Goal: Transaction & Acquisition: Purchase product/service

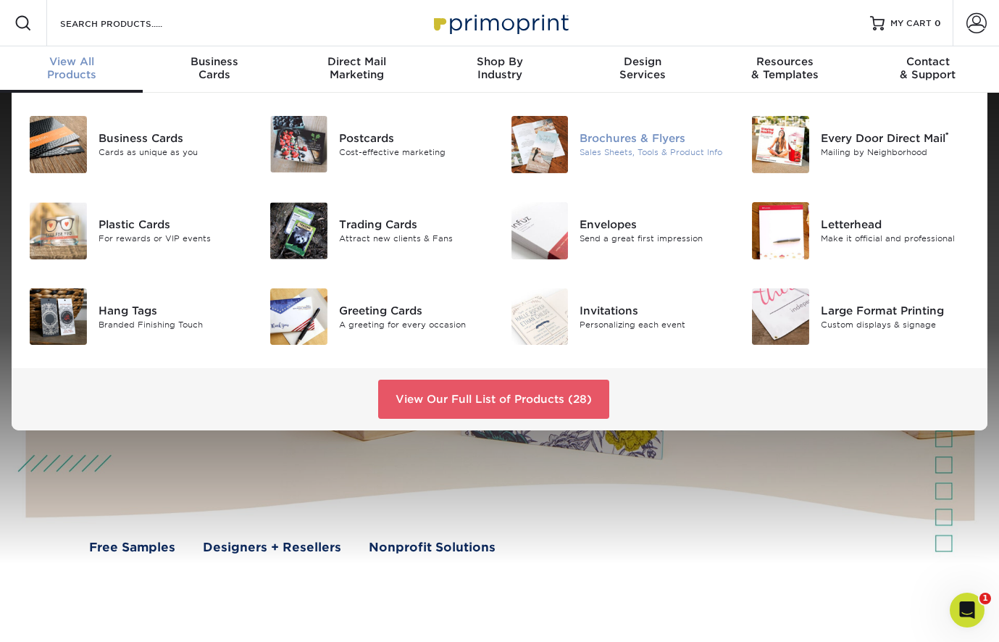
click at [600, 136] on div "Brochures & Flyers" at bounding box center [654, 138] width 150 height 16
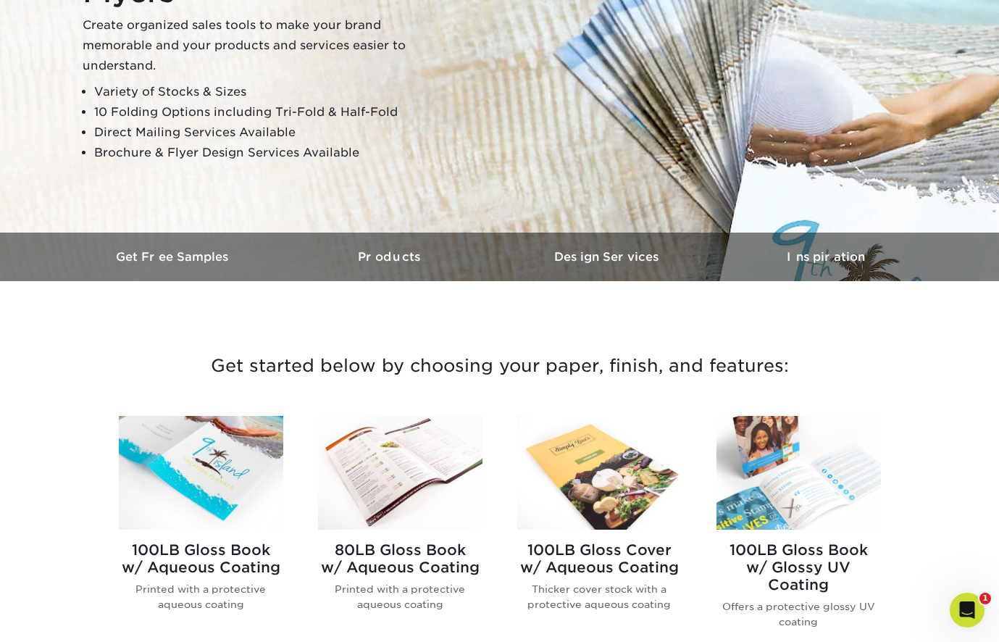
scroll to position [438, 0]
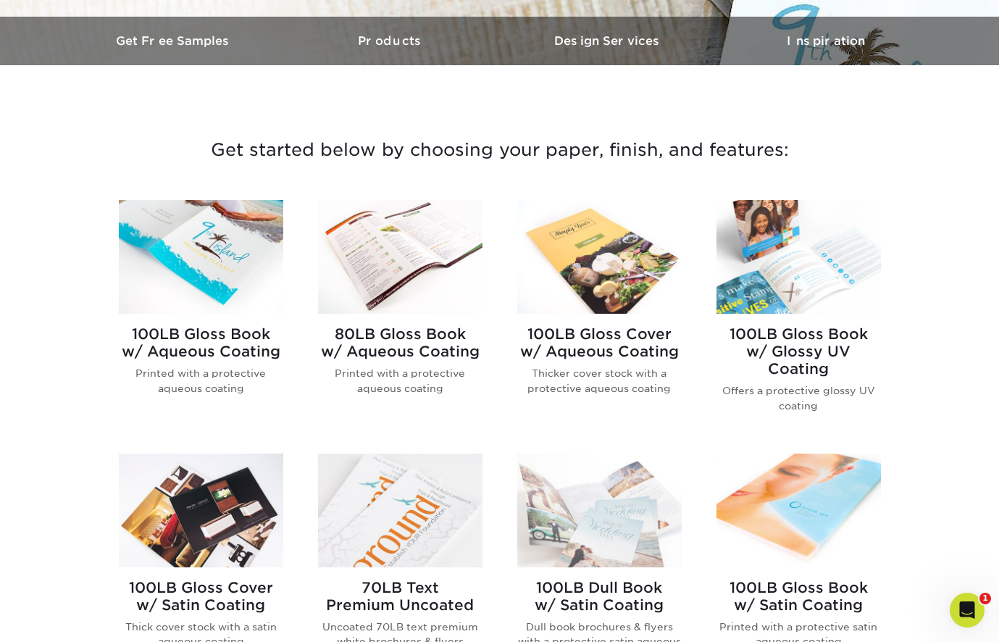
click at [181, 279] on img at bounding box center [201, 257] width 164 height 114
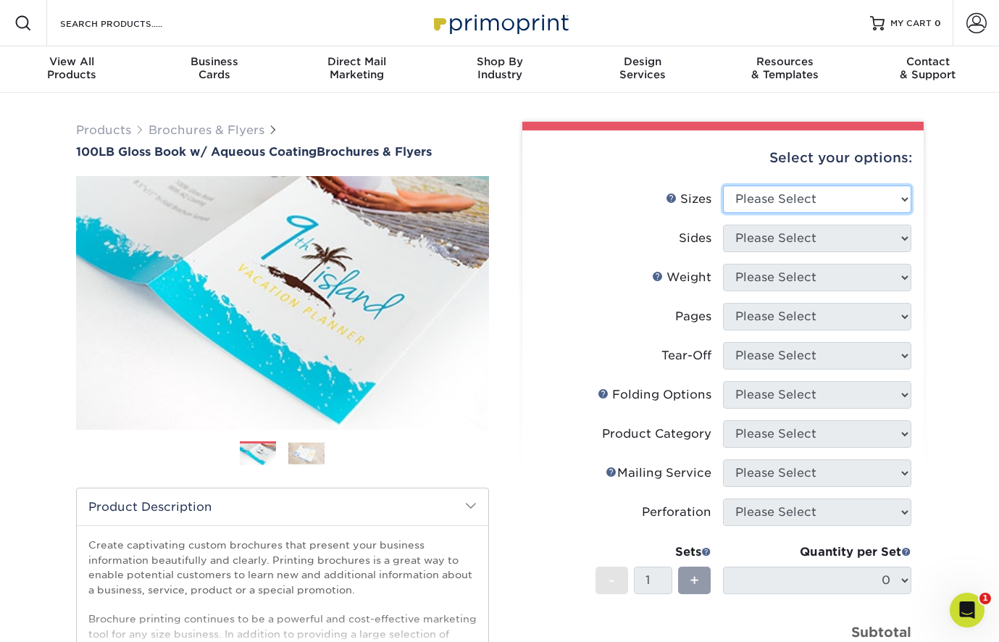
select select "8.50x11.00"
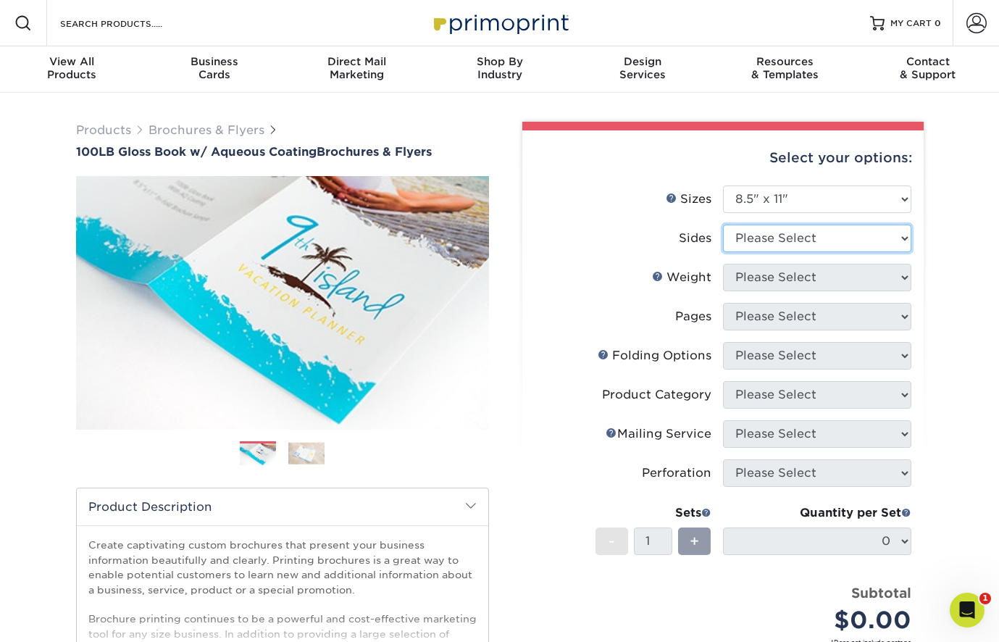
select select "32d3c223-f82c-492b-b915-ba065a00862f"
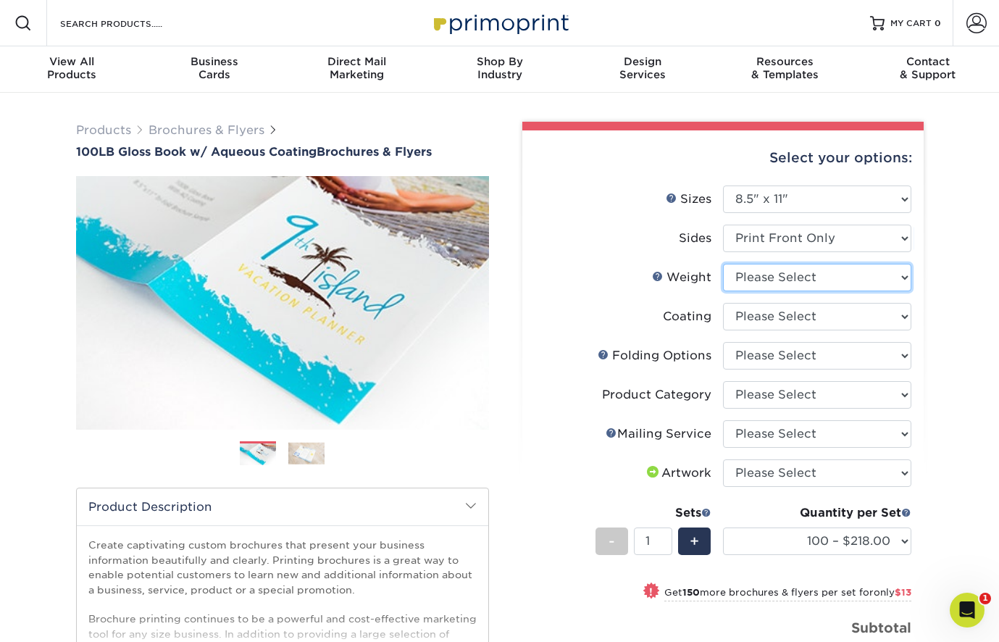
select select "100LB"
select select "d41dab50-ff65-4f4f-bb17-2afe4d36ae33"
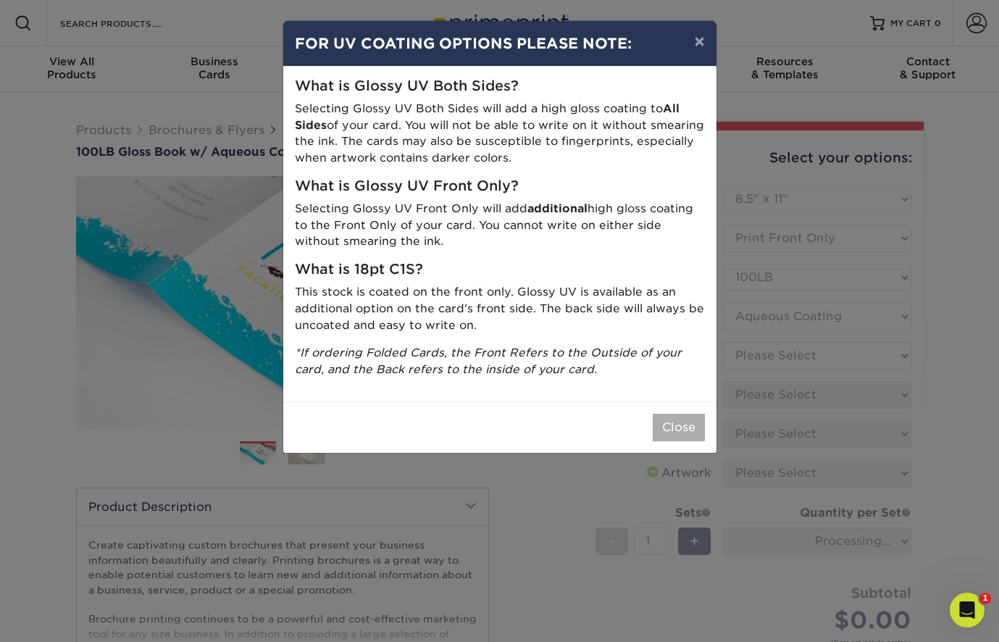
click at [679, 417] on button "Close" at bounding box center [678, 427] width 52 height 28
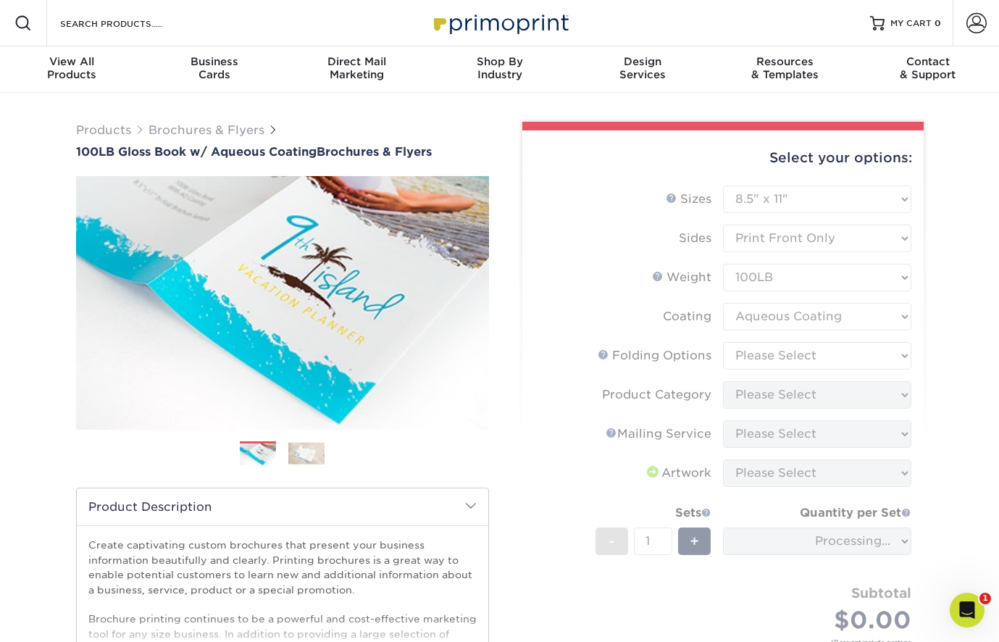
click at [768, 360] on form "Sizes Help Sizes Please Select 3.5" x 8.5" 3.5" x 11" 3.67" x 8.5" 4" x 6" 4" x…" at bounding box center [723, 431] width 378 height 493
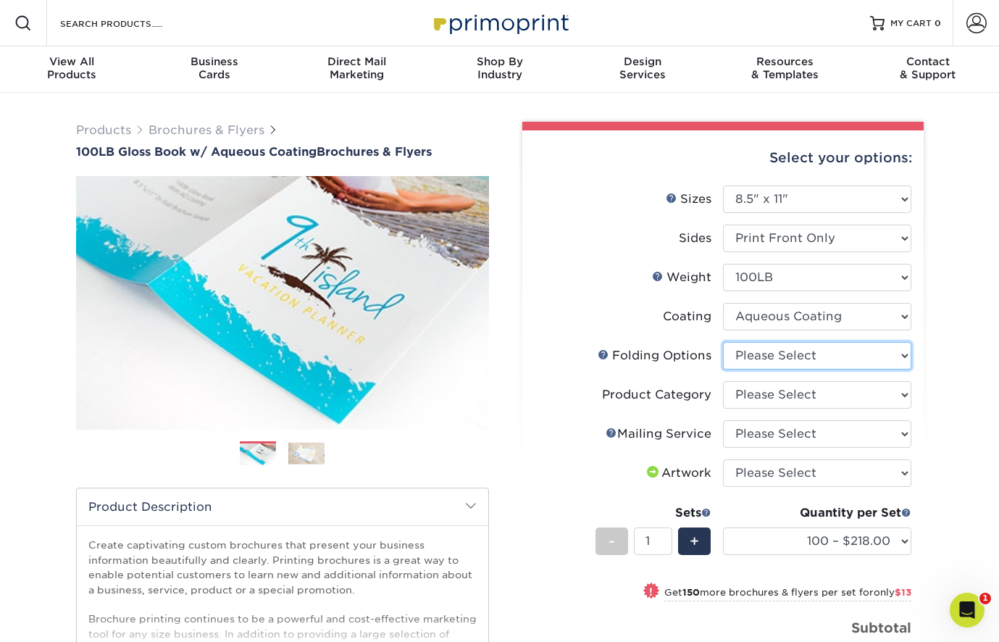
select select "9b1d5825-34d1-4721-9874-ed79abb003d7"
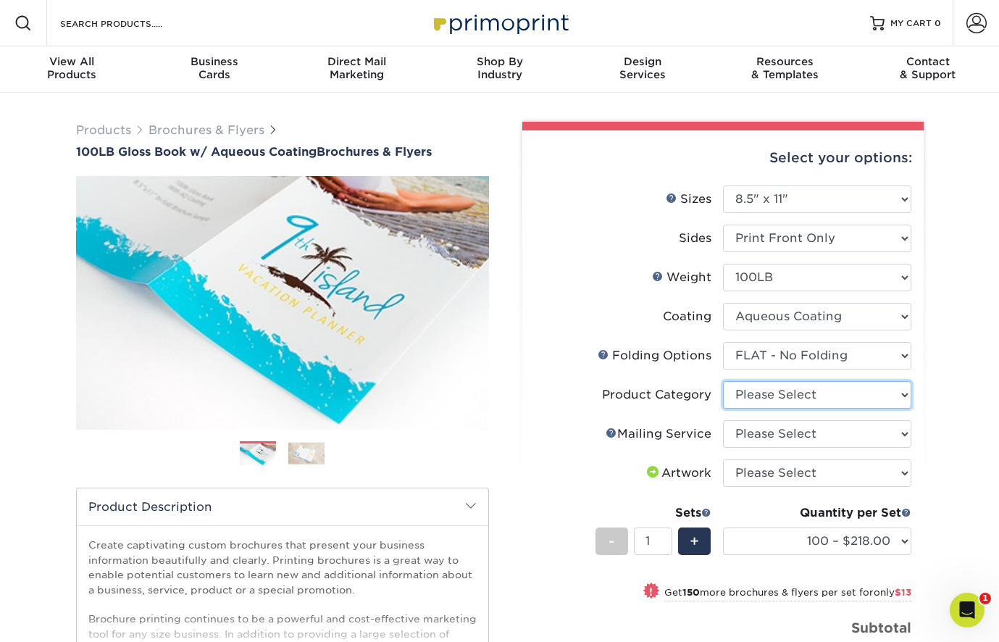
select select "1a668080-6b7c-4174-b399-2c3833b27ef4"
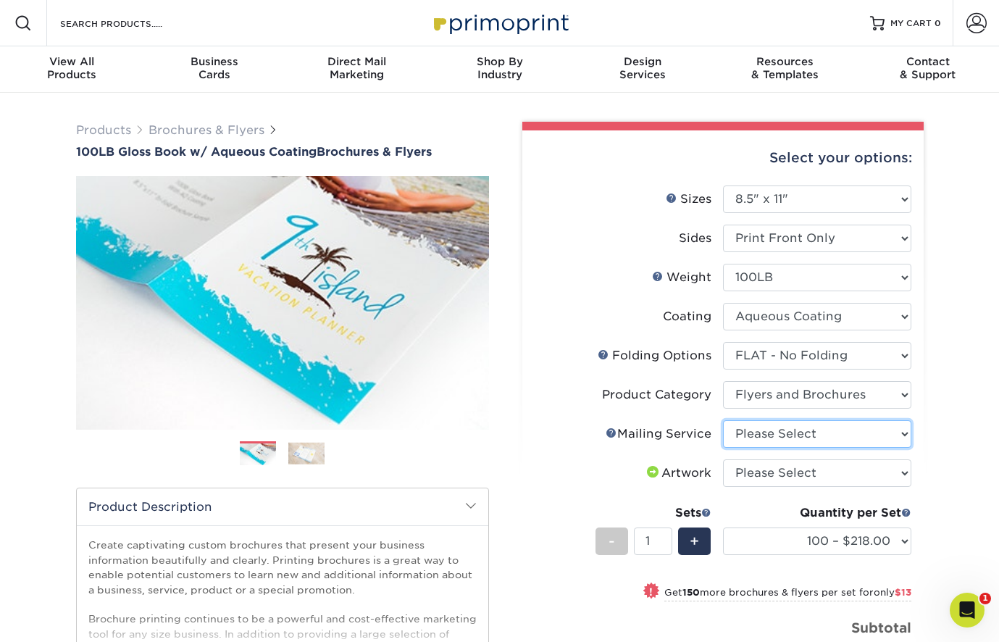
select select "3e5e9bdd-d78a-4c28-a41d-fe1407925ca6"
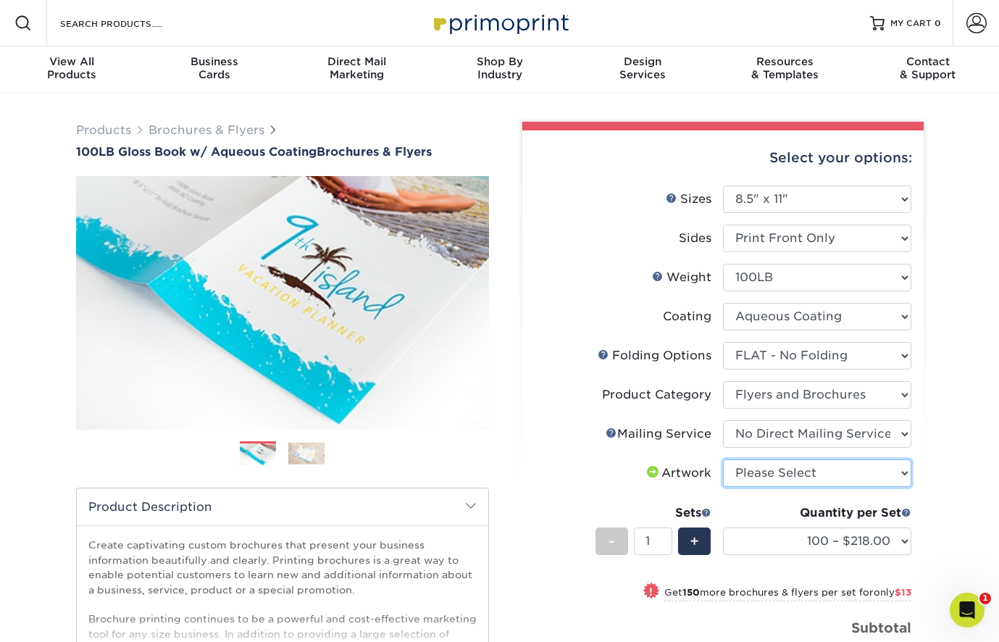
select select "upload"
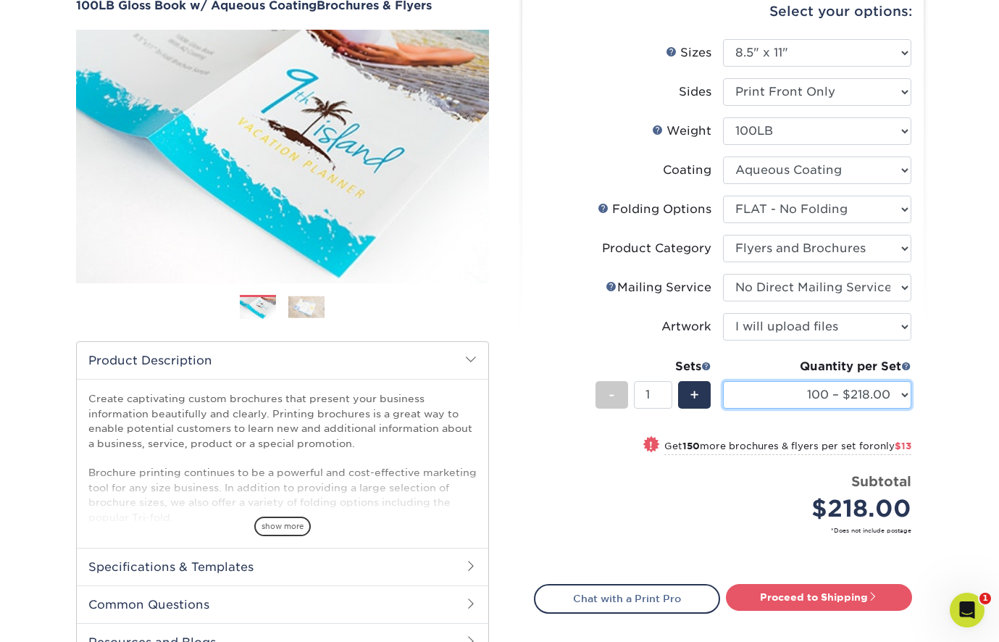
scroll to position [88, 0]
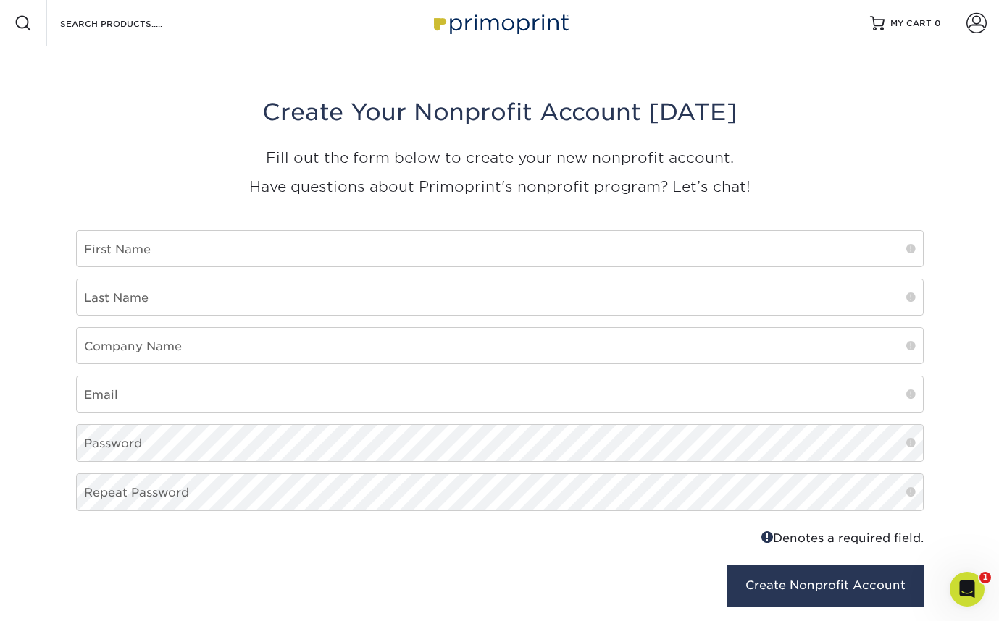
click at [468, 28] on img at bounding box center [499, 22] width 145 height 31
